Goal: Transaction & Acquisition: Purchase product/service

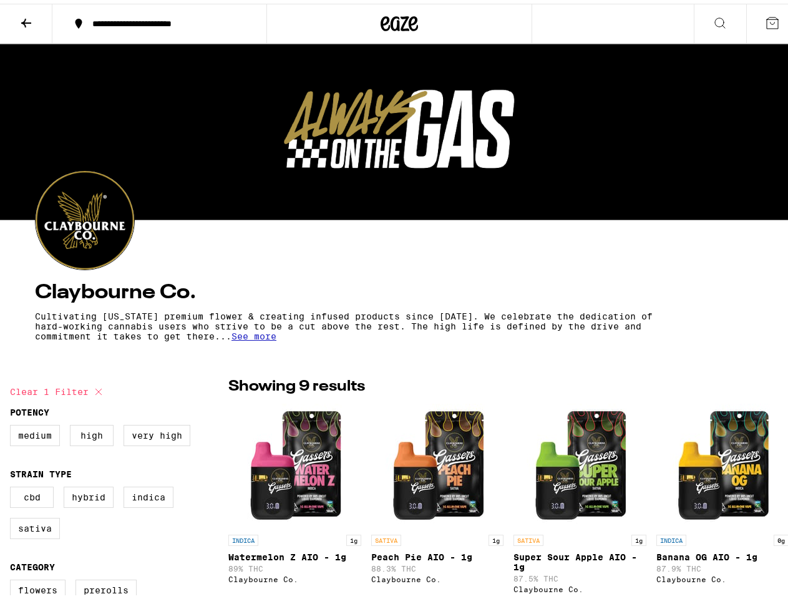
click at [394, 300] on div "[PERSON_NAME] Co. Cultivating [US_STATE] premium flower & creating infused prod…" at bounding box center [399, 304] width 729 height 75
click at [26, 20] on icon at bounding box center [26, 19] width 15 height 15
click at [157, 20] on div "**********" at bounding box center [165, 20] width 159 height 9
click at [394, 20] on icon at bounding box center [399, 20] width 37 height 22
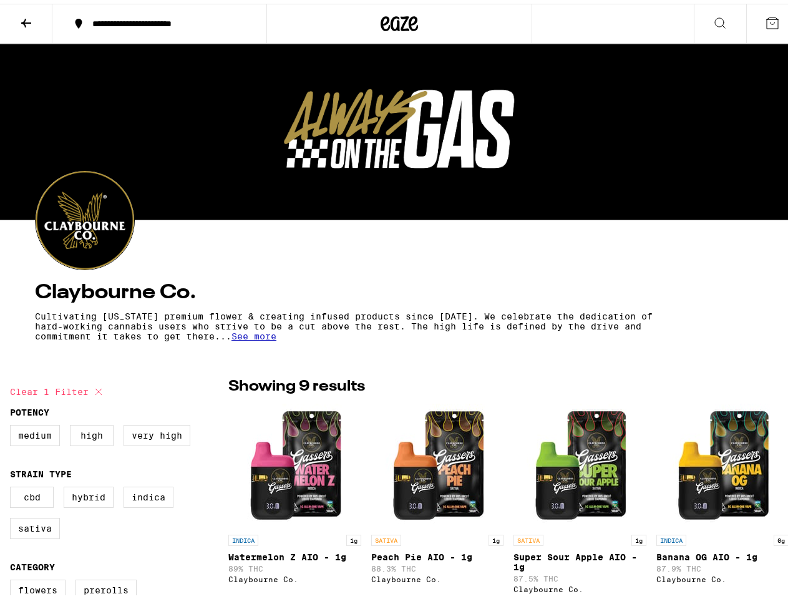
click at [713, 20] on icon at bounding box center [720, 19] width 15 height 15
click at [765, 20] on icon at bounding box center [772, 19] width 15 height 15
click at [250, 336] on span "See more" at bounding box center [254, 333] width 45 height 10
click at [58, 388] on button "Clear 1 filter" at bounding box center [58, 388] width 96 height 31
checkbox input "false"
